Goal: Use online tool/utility

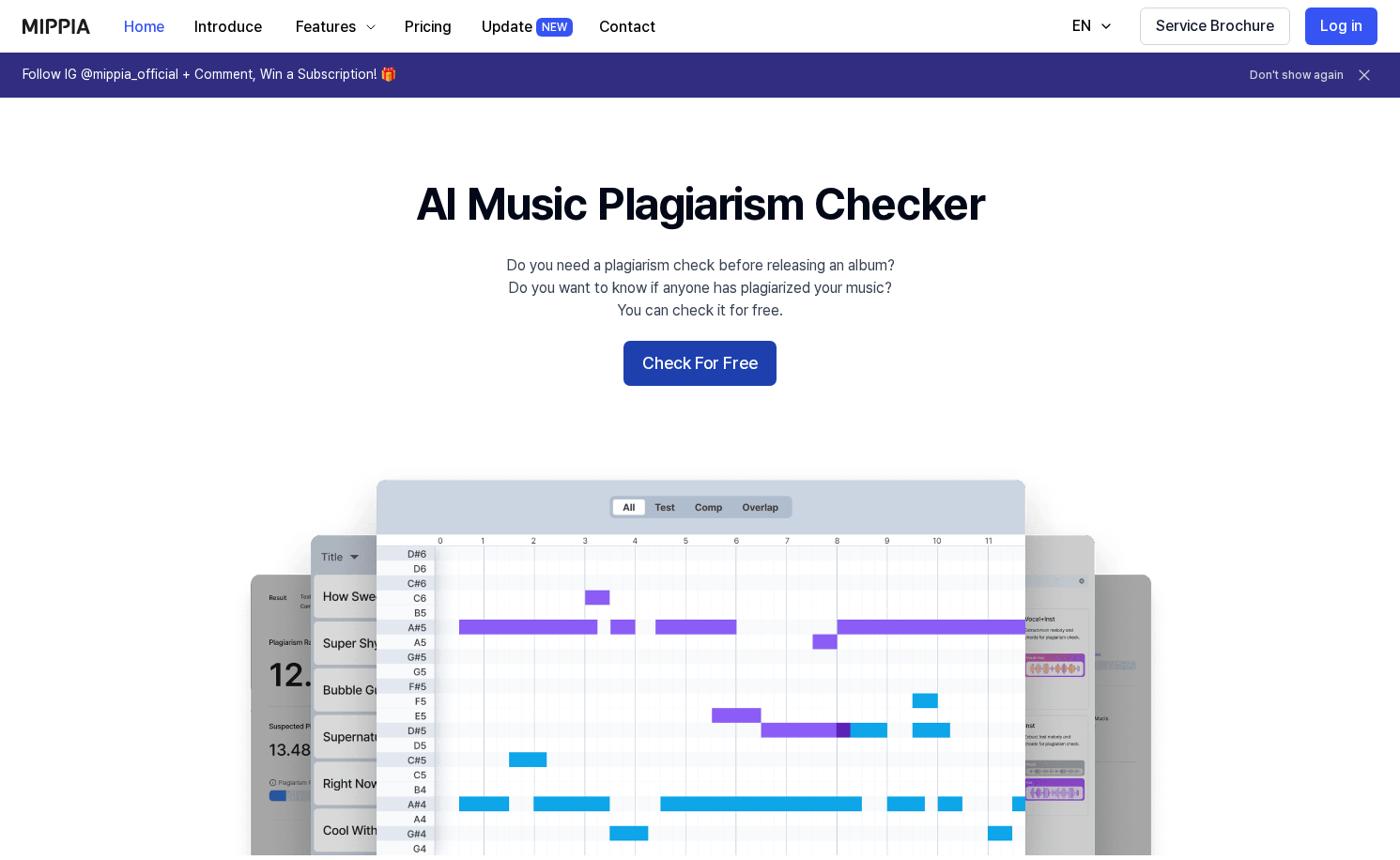
click at [716, 369] on button "Check For Free" at bounding box center [700, 363] width 153 height 45
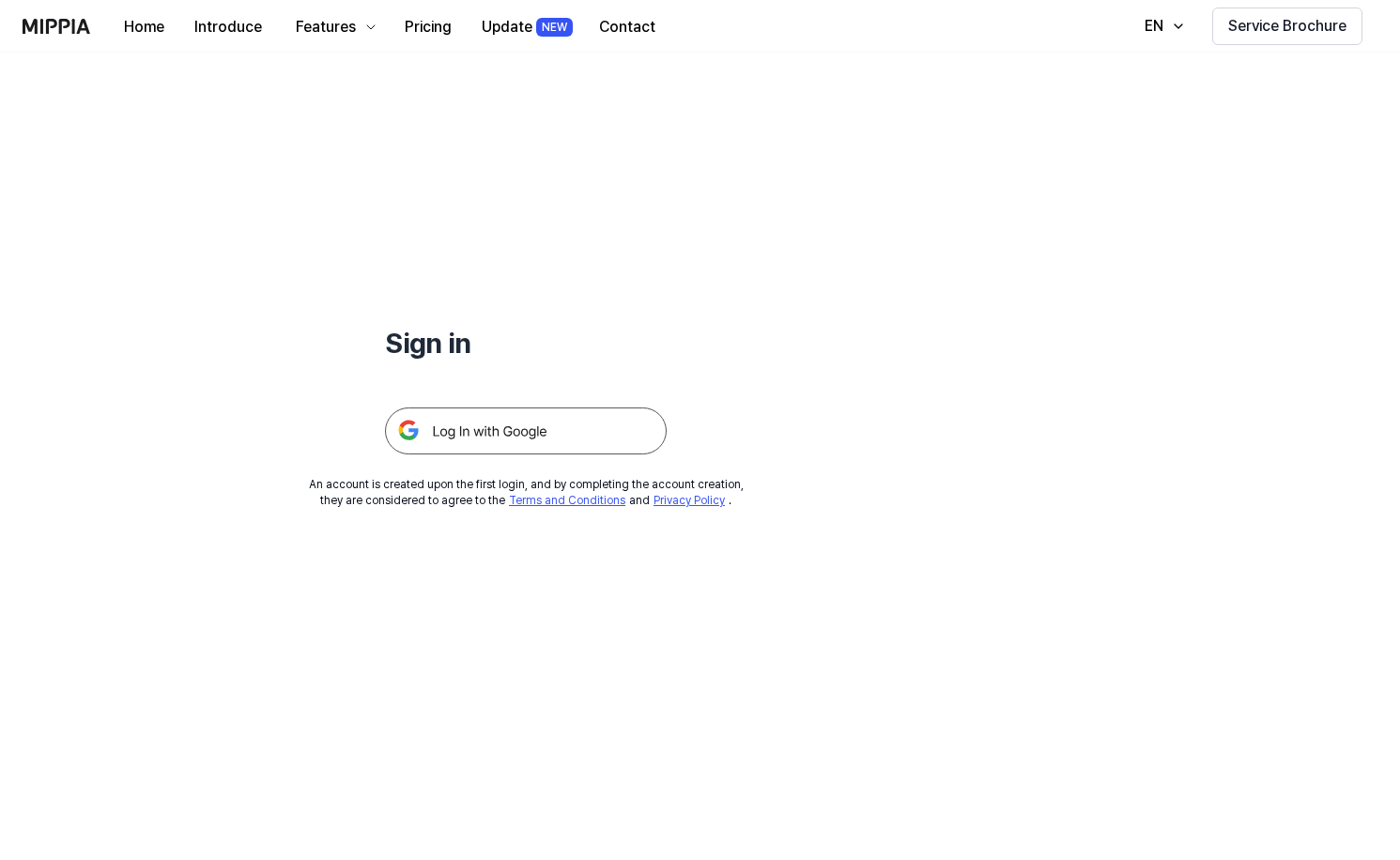
click at [507, 433] on img at bounding box center [526, 430] width 282 height 47
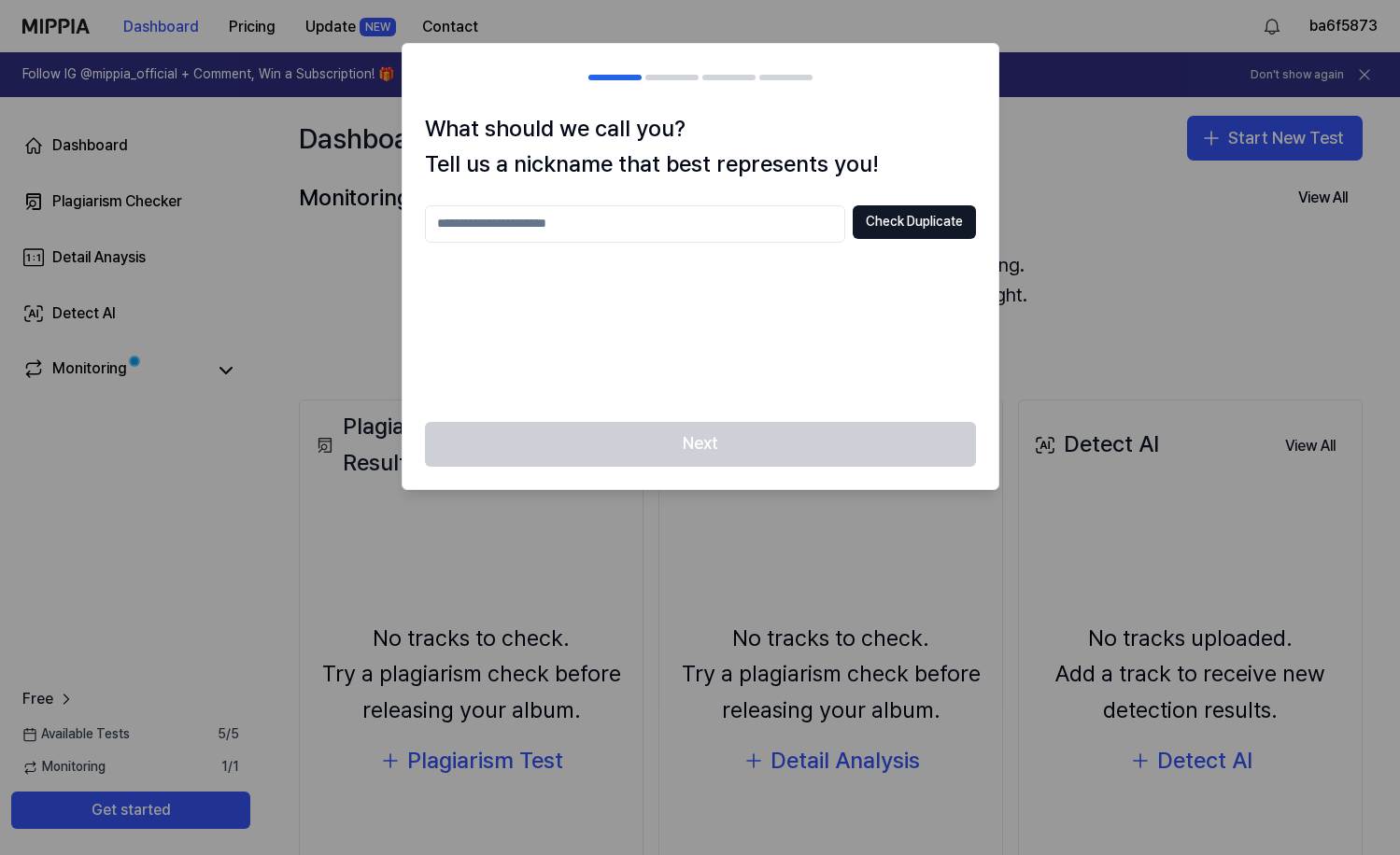
click at [666, 224] on input "text" at bounding box center [635, 224] width 420 height 37
